Goal: Task Accomplishment & Management: Manage account settings

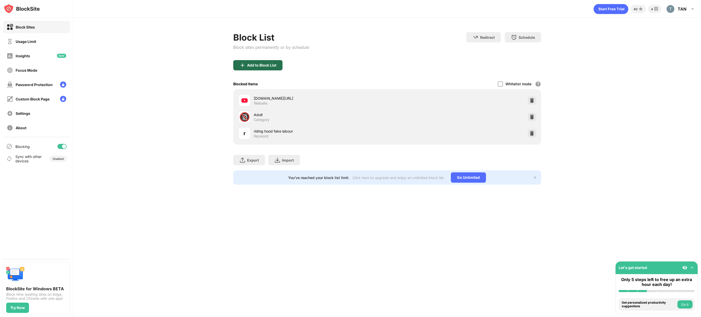
click at [262, 68] on div "Add to Block List" at bounding box center [257, 65] width 49 height 10
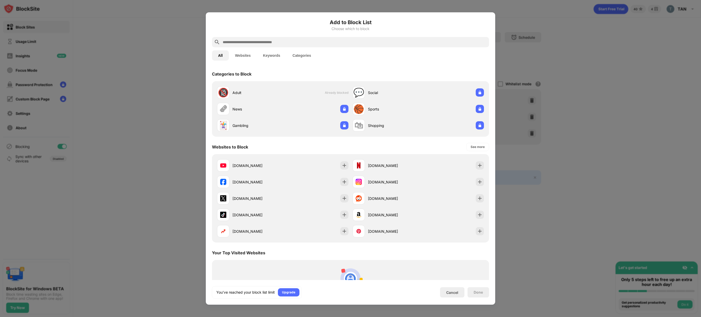
click at [274, 40] on input "text" at bounding box center [354, 42] width 265 height 6
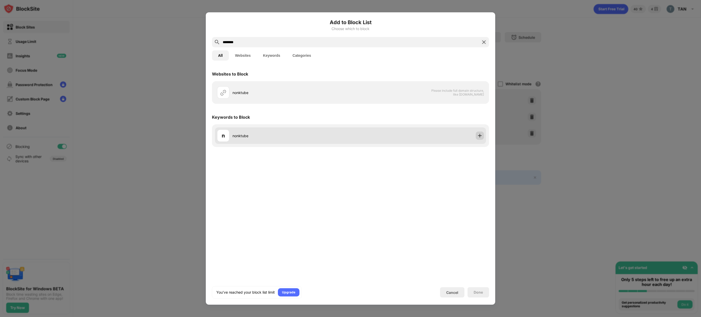
type input "********"
click at [479, 139] on div at bounding box center [480, 135] width 8 height 8
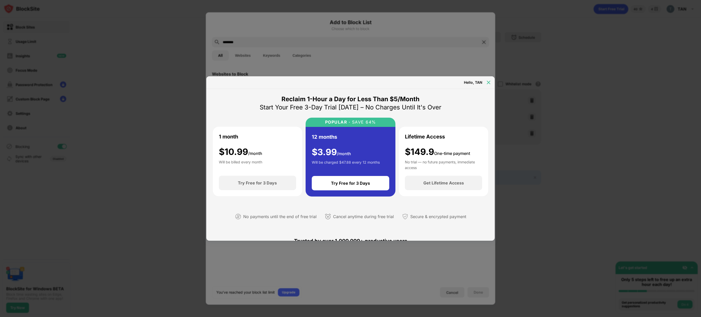
click at [488, 79] on div at bounding box center [489, 82] width 8 height 8
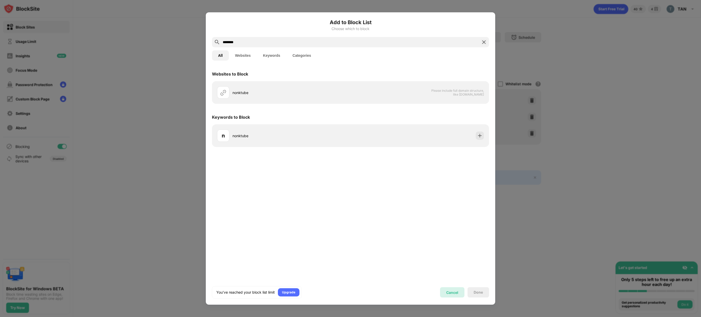
click at [452, 293] on div "Cancel" at bounding box center [452, 292] width 12 height 4
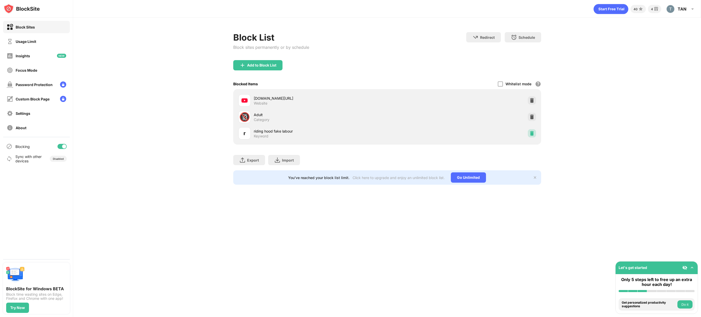
click at [532, 132] on img at bounding box center [531, 133] width 5 height 5
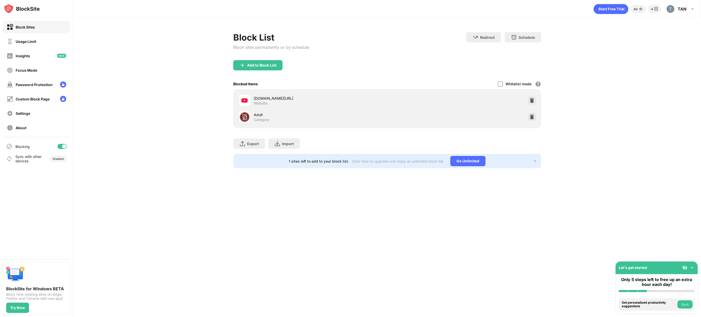
click at [263, 57] on div "Block List Block sites permanently or by schedule" at bounding box center [271, 46] width 76 height 28
click at [260, 68] on div "Add to Block List" at bounding box center [257, 65] width 49 height 10
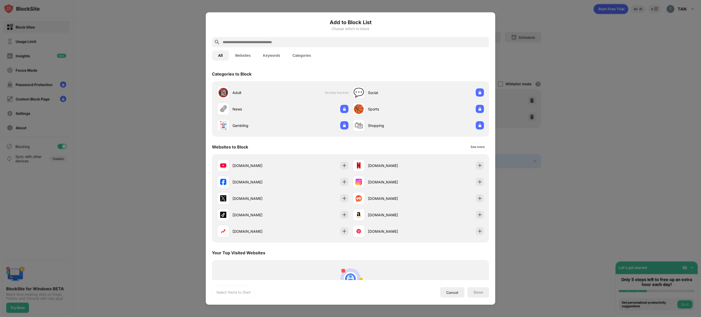
click at [308, 43] on input "text" at bounding box center [354, 42] width 265 height 6
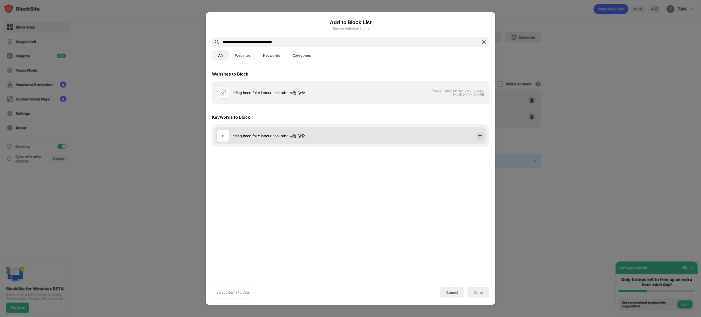
type input "**********"
click at [486, 137] on div "r riding hood fake labour nonktube 自慰 做爱" at bounding box center [350, 135] width 271 height 16
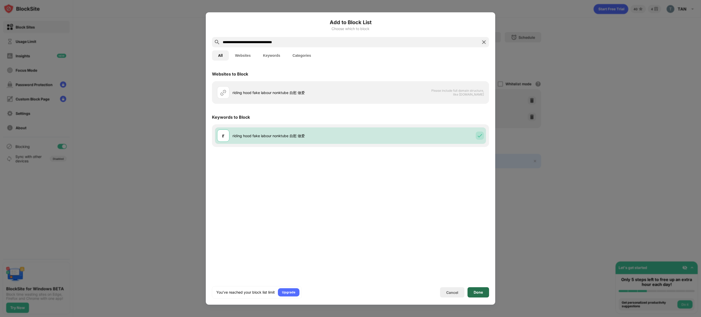
click at [481, 290] on div "Done" at bounding box center [478, 292] width 9 height 4
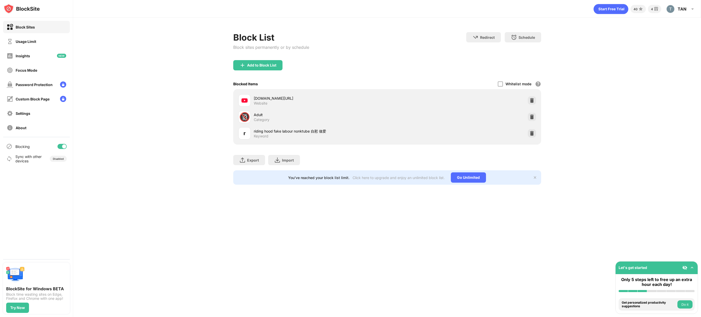
click at [317, 133] on div "riding hood fake labour nonktube 自慰 做爱" at bounding box center [320, 130] width 133 height 5
click at [268, 67] on div "Add to Block List" at bounding box center [261, 65] width 29 height 4
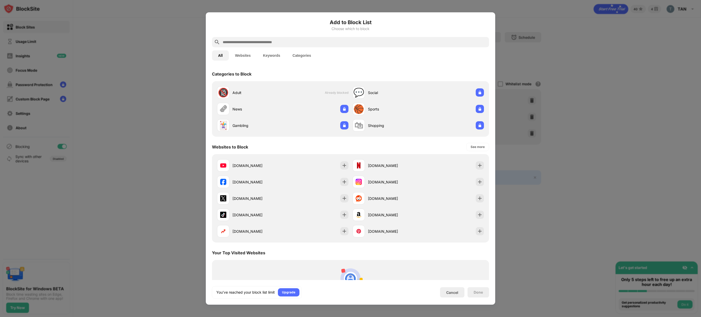
click at [277, 38] on div at bounding box center [350, 42] width 277 height 10
click at [276, 43] on input "text" at bounding box center [354, 42] width 265 height 6
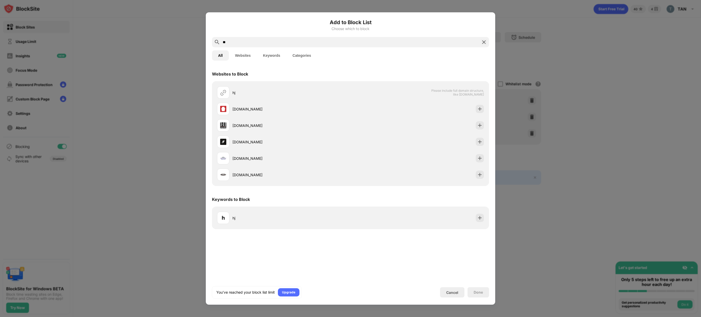
type input "**"
click at [280, 66] on div "Add to Block List Choose which to block ** All Websites Keywords Categories Web…" at bounding box center [350, 158] width 277 height 280
click at [279, 58] on button "Keywords" at bounding box center [272, 55] width 30 height 10
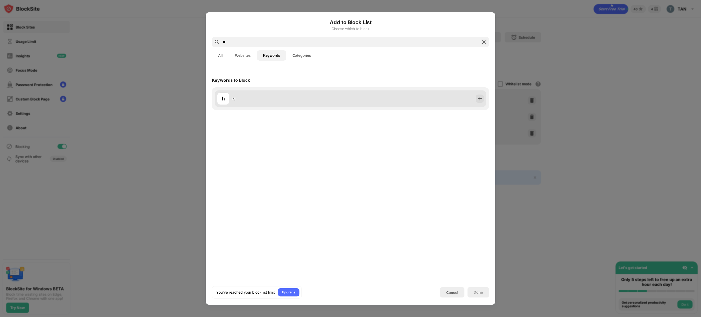
click at [485, 100] on div "h hj" at bounding box center [350, 98] width 271 height 16
click at [479, 100] on img at bounding box center [479, 98] width 5 height 5
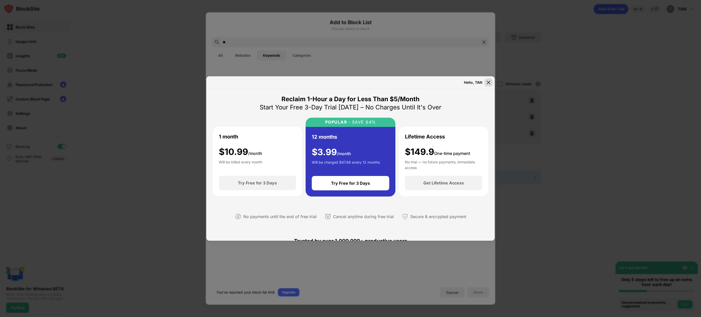
click at [490, 83] on img at bounding box center [488, 82] width 5 height 5
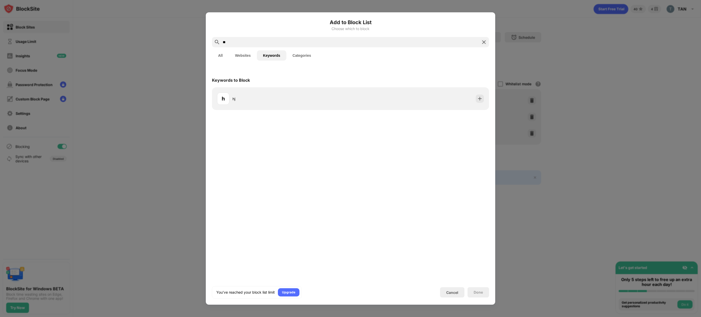
click at [485, 44] on img at bounding box center [484, 42] width 6 height 6
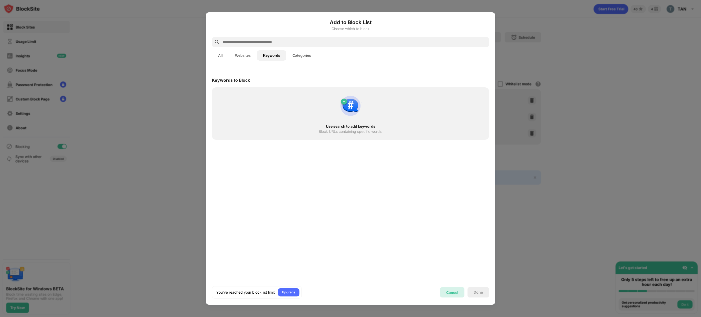
click at [451, 296] on div "Cancel" at bounding box center [452, 292] width 24 height 10
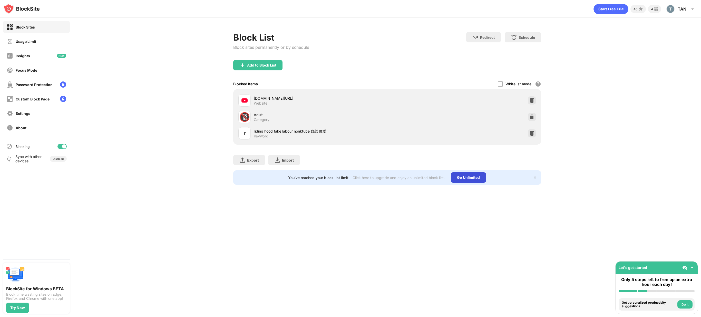
click at [467, 176] on div "Go Unlimited" at bounding box center [468, 177] width 35 height 10
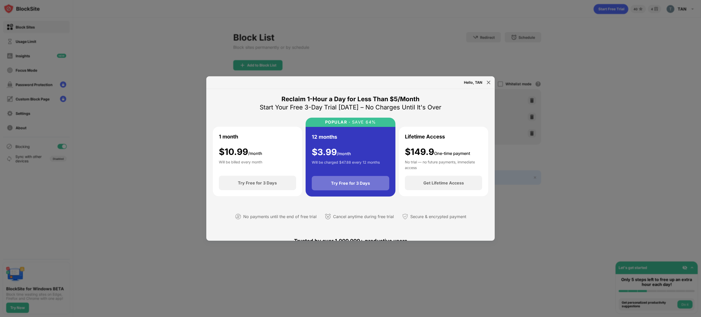
click at [339, 180] on div "Try Free for 3 Days" at bounding box center [350, 182] width 39 height 5
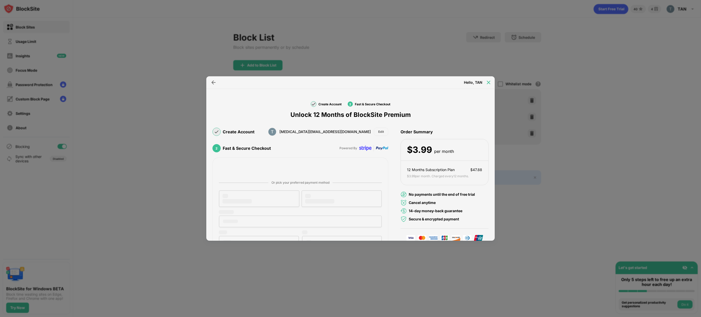
click at [490, 84] on img at bounding box center [488, 82] width 5 height 5
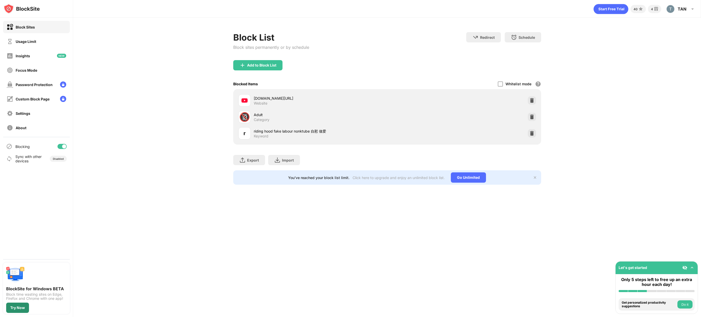
click at [17, 308] on div "Try Now" at bounding box center [17, 307] width 15 height 4
